Goal: Task Accomplishment & Management: Complete application form

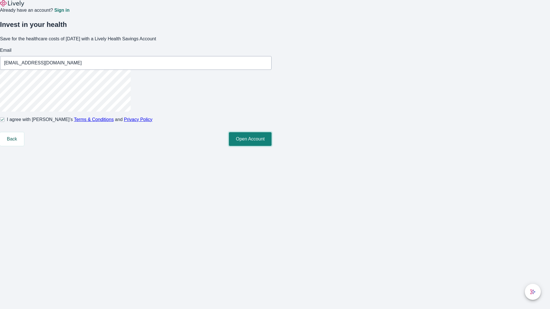
click at [271, 146] on button "Open Account" at bounding box center [250, 139] width 43 height 14
type input "[PERSON_NAME][EMAIL_ADDRESS][PERSON_NAME][DOMAIN_NAME]"
click at [5, 122] on input "I agree with Lively’s Terms & Conditions and Privacy Policy" at bounding box center [2, 119] width 5 height 5
checkbox input "false"
type input "[EMAIL_ADDRESS][DOMAIN_NAME]"
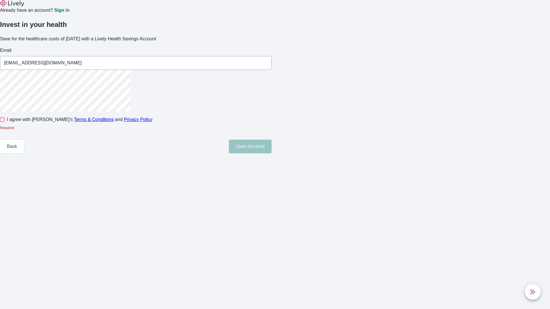
click at [5, 122] on input "I agree with Lively’s Terms & Conditions and Privacy Policy" at bounding box center [2, 119] width 5 height 5
checkbox input "true"
click at [271, 146] on button "Open Account" at bounding box center [250, 139] width 43 height 14
